Goal: Find specific page/section: Find specific page/section

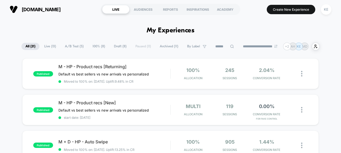
click at [44, 45] on span "Live ( 13 )" at bounding box center [50, 46] width 20 height 7
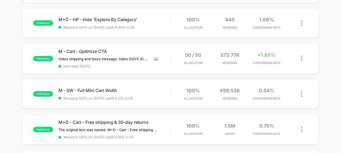
scroll to position [159, 0]
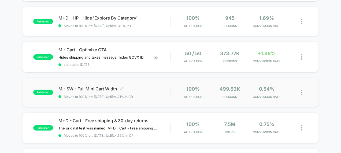
click at [128, 89] on span "M - SW - Full Mini Cart Width Click to edit experience details" at bounding box center [114, 88] width 112 height 5
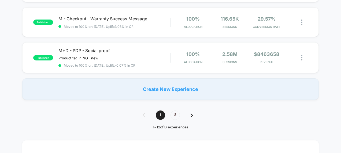
scroll to position [402, 0]
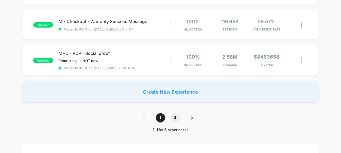
click at [176, 115] on span "2" at bounding box center [174, 117] width 9 height 9
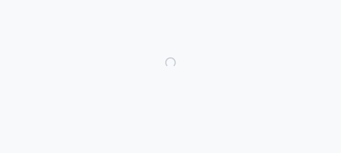
scroll to position [15, 0]
